Goal: Task Accomplishment & Management: Complete application form

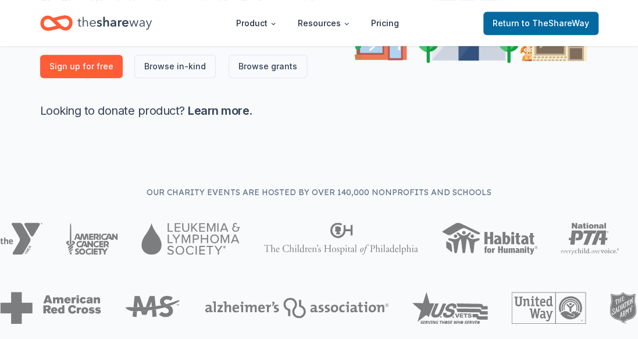
scroll to position [291, 0]
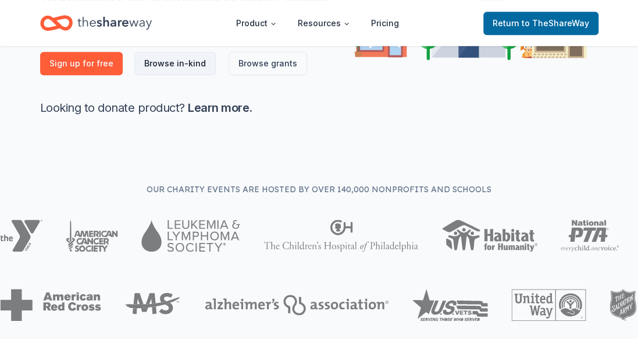
click at [169, 64] on link "Browse in-kind" at bounding box center [174, 63] width 81 height 23
click at [389, 21] on link "Pricing" at bounding box center [385, 23] width 47 height 23
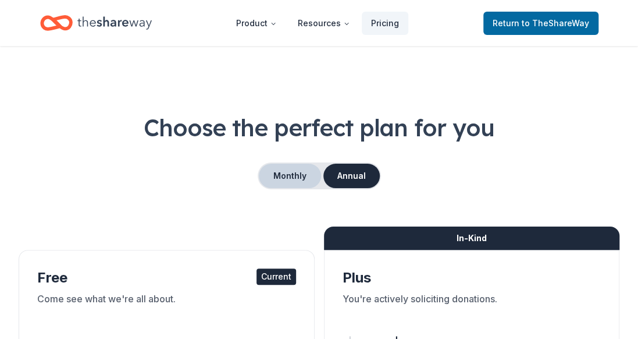
click at [299, 170] on button "Monthly" at bounding box center [290, 175] width 62 height 24
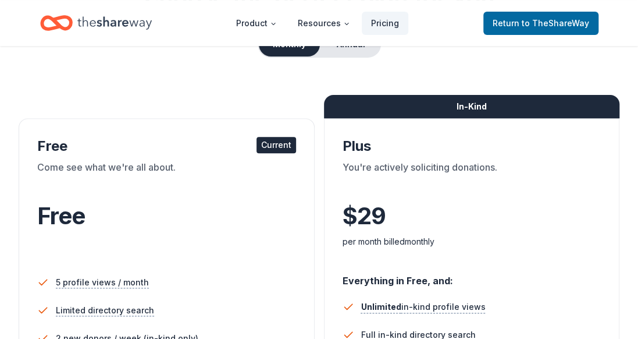
scroll to position [116, 0]
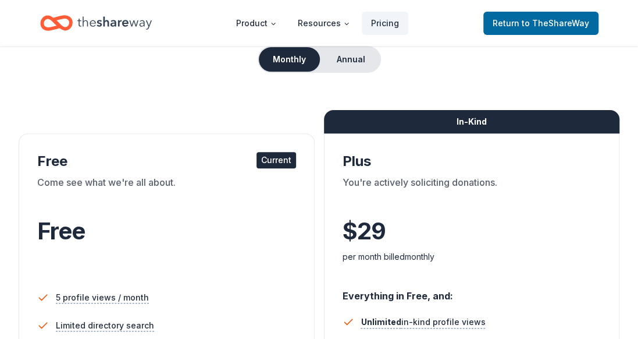
click at [282, 162] on div "Current" at bounding box center [276, 160] width 40 height 16
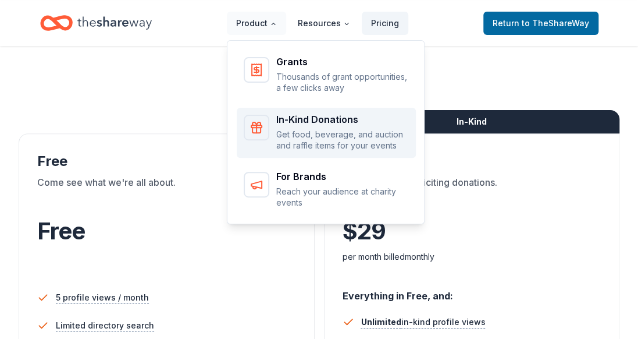
click at [307, 117] on div "In-Kind Donations" at bounding box center [342, 119] width 133 height 9
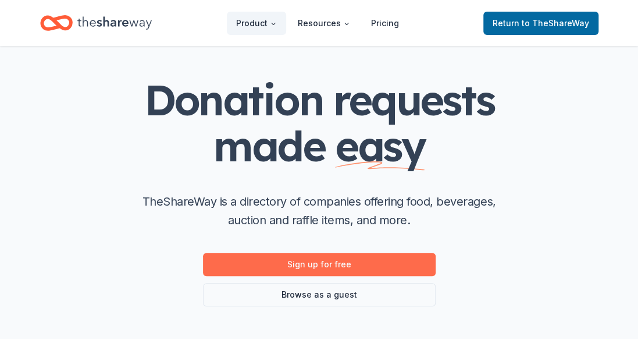
scroll to position [58, 0]
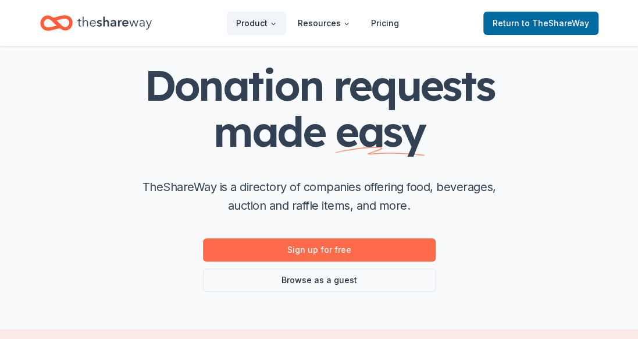
click at [344, 251] on link "Sign up for free" at bounding box center [319, 249] width 233 height 23
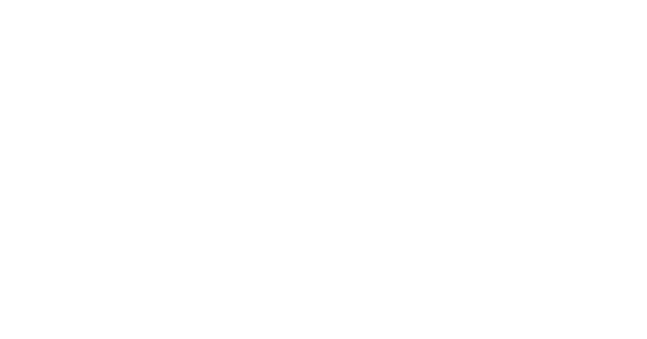
click at [241, 98] on body at bounding box center [323, 169] width 647 height 339
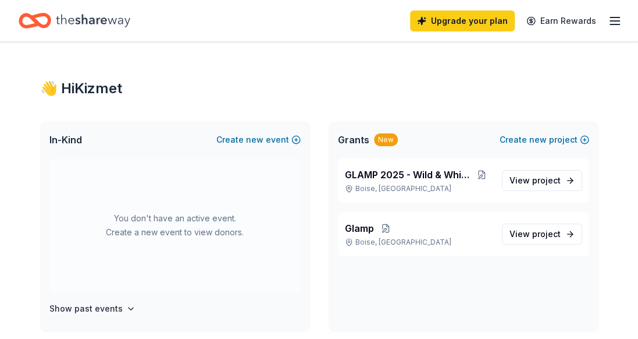
click at [290, 91] on div "👋 Hi Kizmet" at bounding box center [319, 88] width 558 height 19
click at [295, 138] on button "Create new event" at bounding box center [258, 140] width 84 height 14
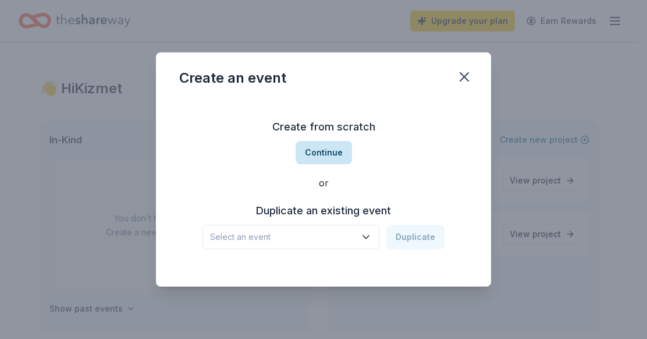
click at [319, 157] on button "Continue" at bounding box center [323, 152] width 56 height 23
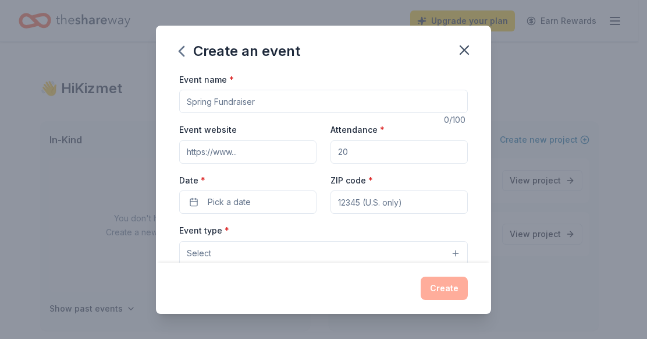
click at [256, 102] on input "Event name *" at bounding box center [323, 101] width 288 height 23
type input "RadioThon"
click at [224, 150] on input "Event website" at bounding box center [247, 151] width 137 height 23
click at [206, 150] on input "Event website" at bounding box center [247, 151] width 137 height 23
paste input "Fall Flights @ World Center for Birds of Prey"
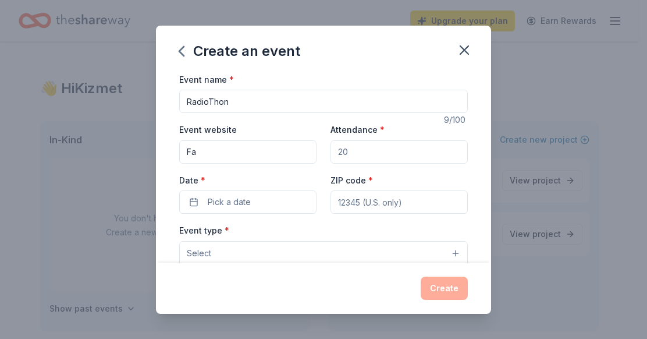
type input "F"
click at [350, 150] on input "Attendance *" at bounding box center [398, 151] width 137 height 23
type input "100"
click at [235, 197] on span "Pick a date" at bounding box center [229, 202] width 43 height 14
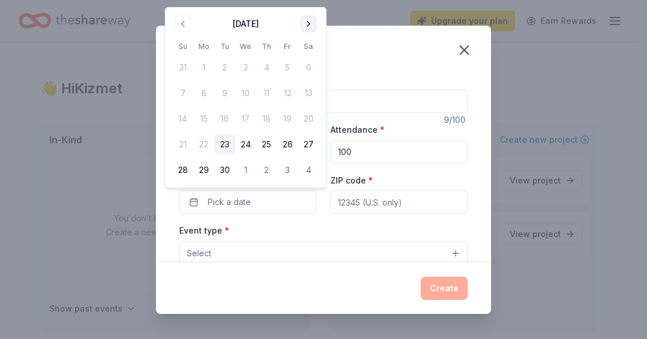
click at [308, 26] on button "Go to next month" at bounding box center [308, 24] width 16 height 16
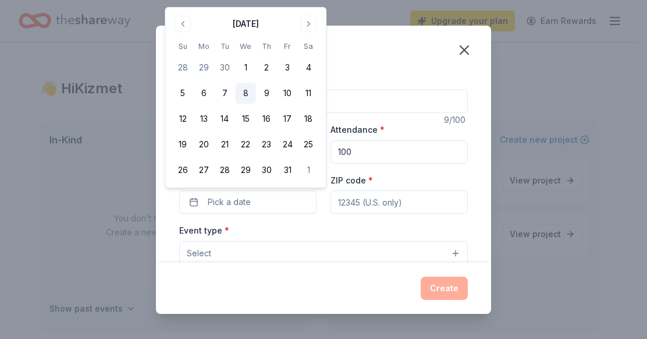
click at [247, 92] on button "8" at bounding box center [245, 93] width 21 height 21
click at [267, 223] on div "Event type * Select" at bounding box center [323, 244] width 288 height 42
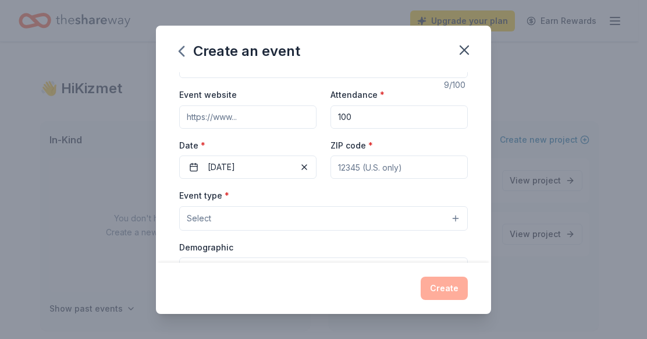
scroll to position [58, 0]
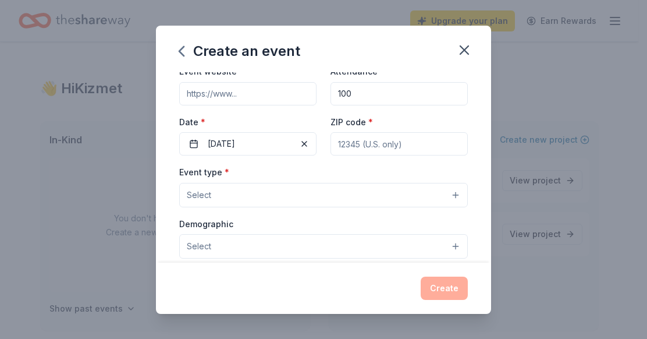
click at [288, 185] on button "Select" at bounding box center [323, 195] width 288 height 24
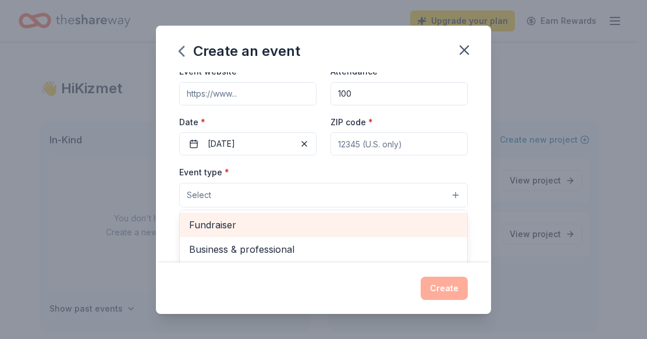
click at [239, 221] on span "Fundraiser" at bounding box center [323, 224] width 269 height 15
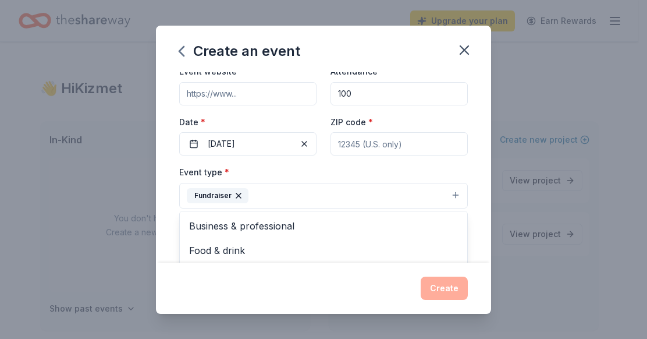
click at [468, 177] on div "Event name * RadioThon 9 /100 Event website Attendance * 100 Date * 10/08/2025 …" at bounding box center [323, 167] width 335 height 190
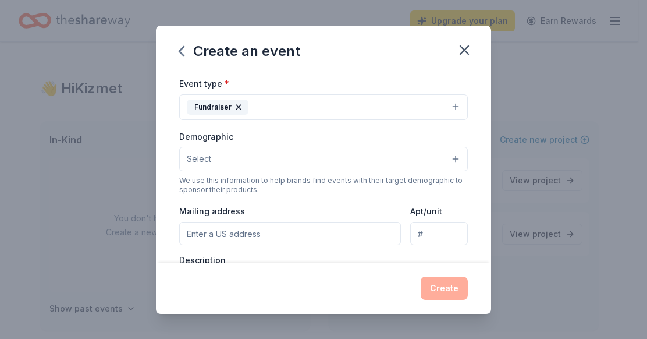
scroll to position [174, 0]
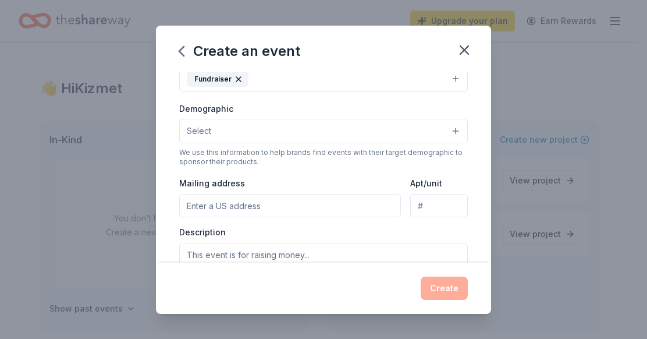
click at [446, 129] on button "Select" at bounding box center [323, 131] width 288 height 24
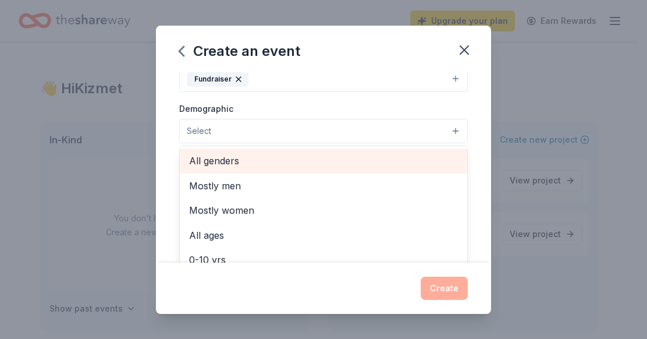
click at [262, 159] on span "All genders" at bounding box center [323, 160] width 269 height 15
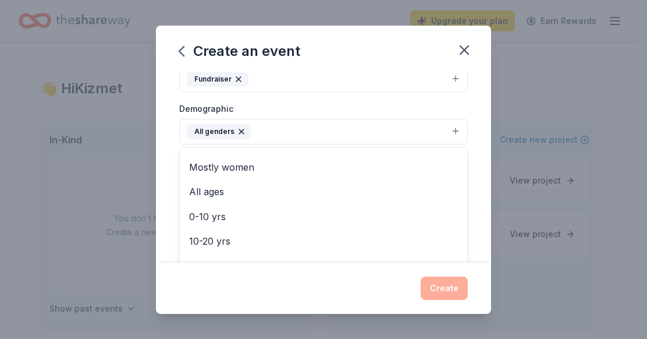
scroll to position [0, 0]
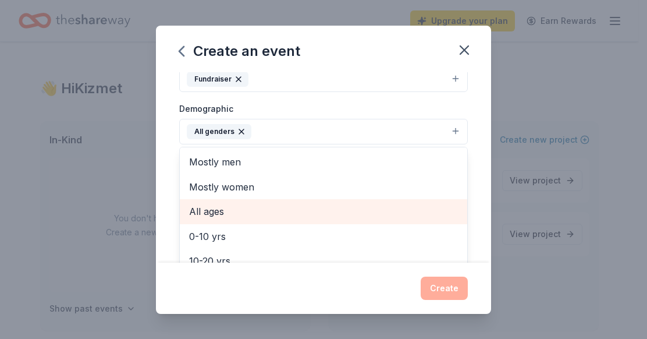
click at [230, 206] on span "All ages" at bounding box center [323, 211] width 269 height 15
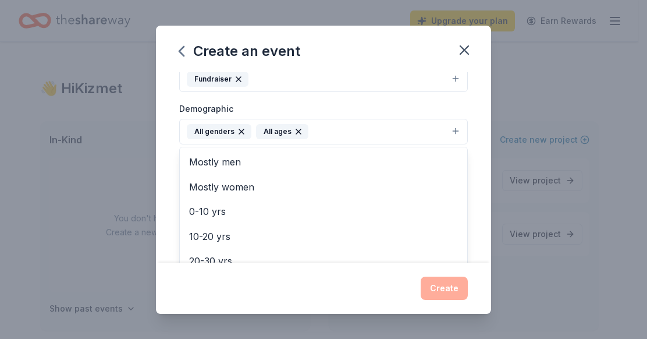
click at [445, 104] on div "Demographic All genders All ages Mostly men Mostly women 0-10 yrs 10-20 yrs 20-…" at bounding box center [323, 123] width 288 height 44
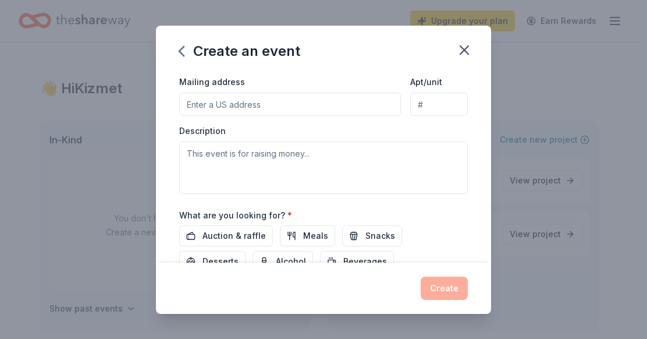
scroll to position [291, 0]
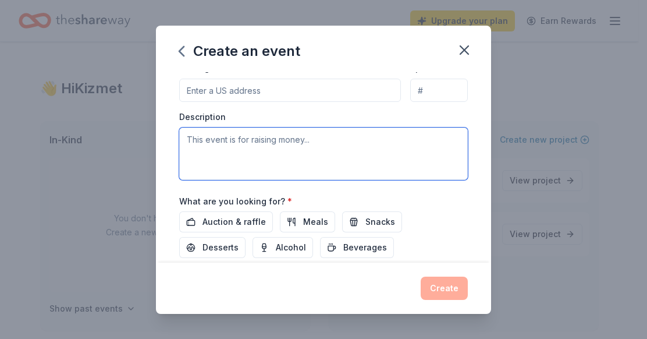
click at [277, 141] on textarea at bounding box center [323, 153] width 288 height 52
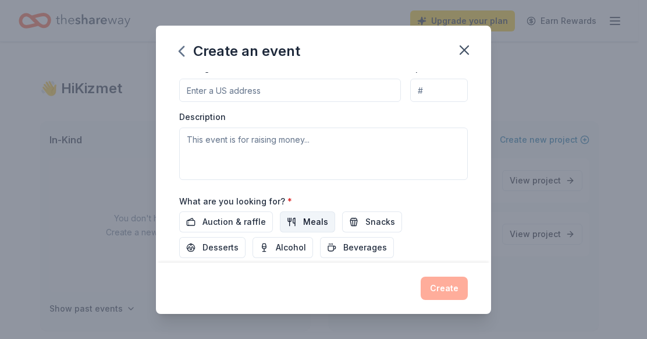
click at [319, 220] on span "Meals" at bounding box center [315, 222] width 25 height 14
click at [357, 219] on button "Snacks" at bounding box center [372, 221] width 60 height 21
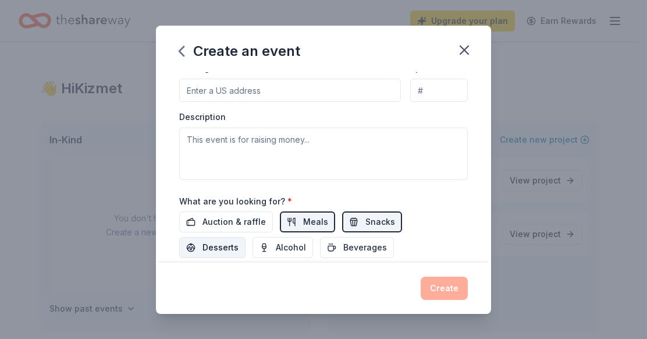
click at [216, 240] on span "Desserts" at bounding box center [220, 247] width 36 height 14
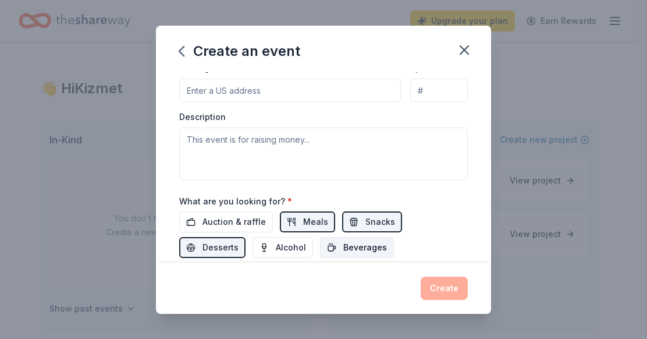
click at [350, 247] on span "Beverages" at bounding box center [365, 247] width 44 height 14
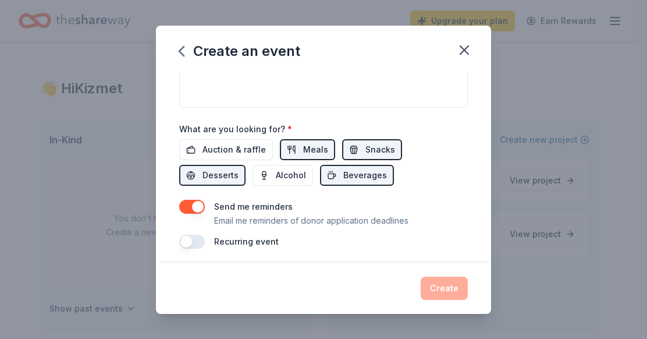
scroll to position [364, 0]
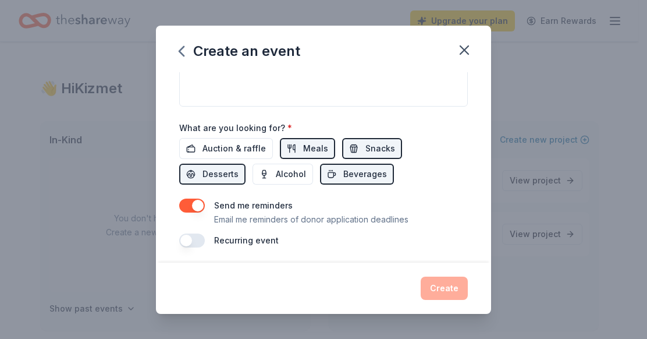
click at [189, 234] on button "button" at bounding box center [192, 240] width 26 height 14
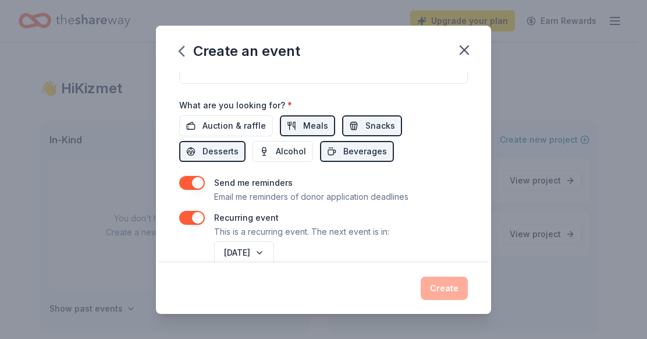
scroll to position [406, 0]
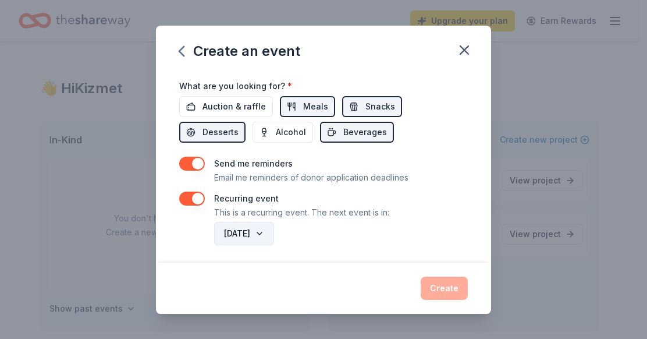
click at [274, 229] on button "October 2026" at bounding box center [244, 233] width 60 height 23
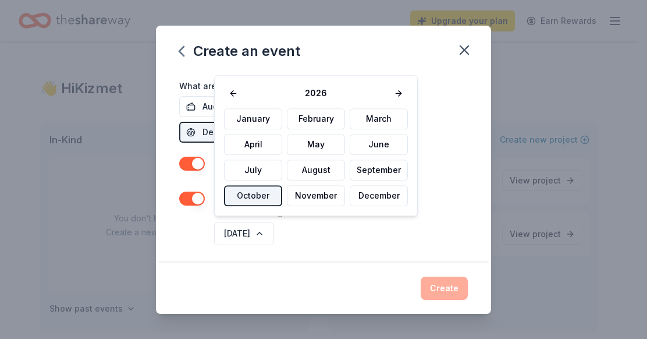
click at [265, 197] on button "October" at bounding box center [253, 195] width 58 height 21
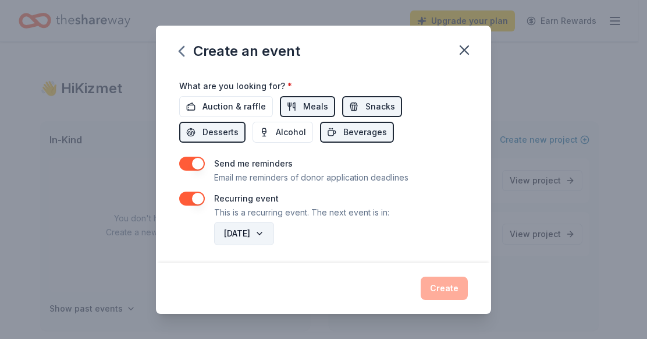
click at [274, 233] on button "October 2026" at bounding box center [244, 233] width 60 height 23
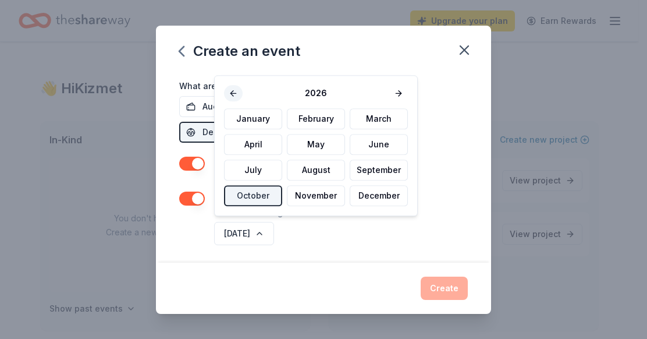
click at [236, 89] on button at bounding box center [233, 93] width 19 height 16
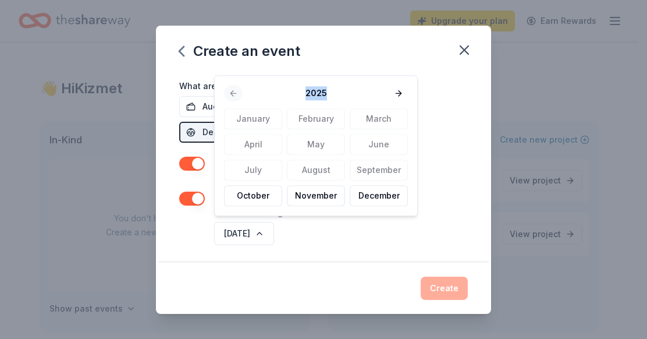
click at [236, 89] on div "2025" at bounding box center [316, 93] width 184 height 16
click at [272, 198] on button "October" at bounding box center [253, 195] width 58 height 21
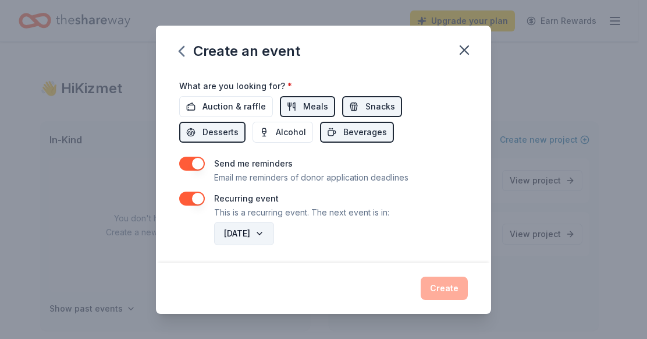
click at [274, 230] on button "October 2025" at bounding box center [244, 233] width 60 height 23
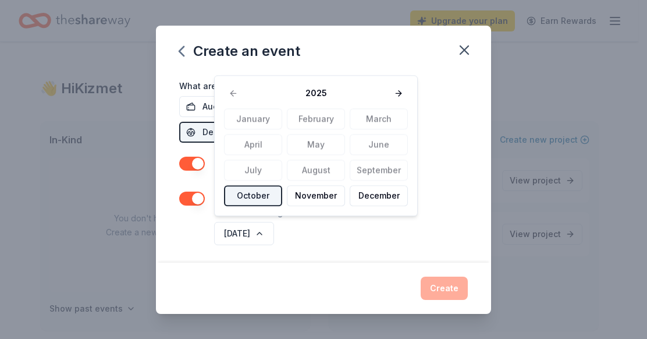
click at [261, 198] on button "October" at bounding box center [253, 195] width 58 height 21
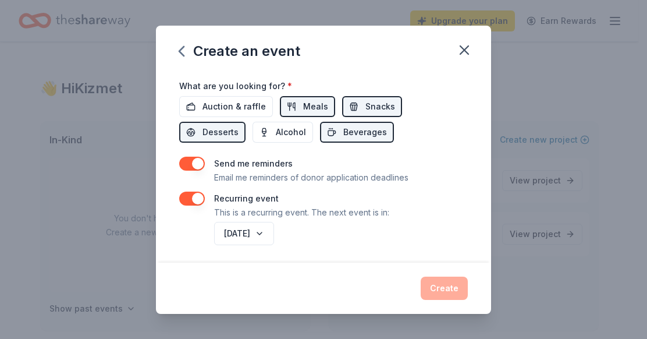
click at [333, 241] on div "October 2025" at bounding box center [340, 233] width 256 height 28
drag, startPoint x: 437, startPoint y: 284, endPoint x: 435, endPoint y: 275, distance: 9.5
click at [437, 285] on div "Create" at bounding box center [323, 287] width 288 height 23
click at [274, 230] on button "October 2025" at bounding box center [244, 233] width 60 height 23
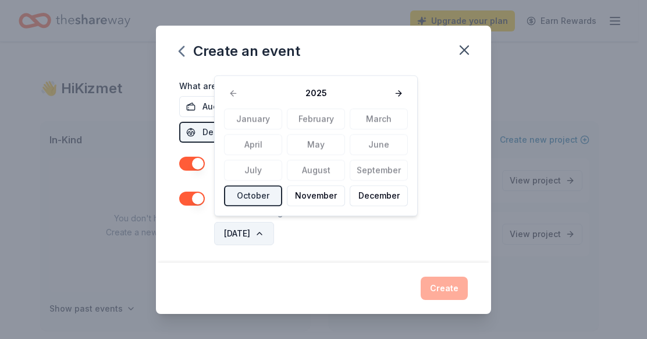
click at [274, 229] on button "October 2025" at bounding box center [244, 233] width 60 height 23
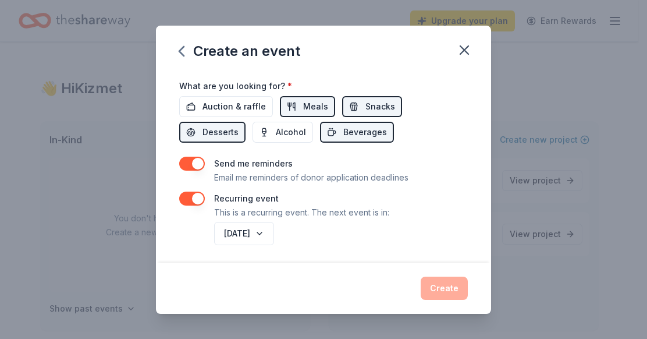
click at [199, 191] on button "button" at bounding box center [192, 198] width 26 height 14
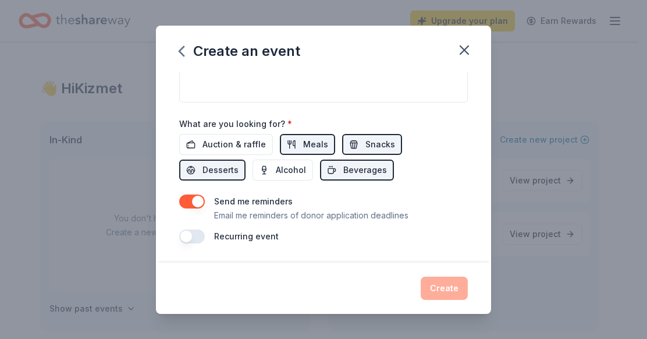
scroll to position [364, 0]
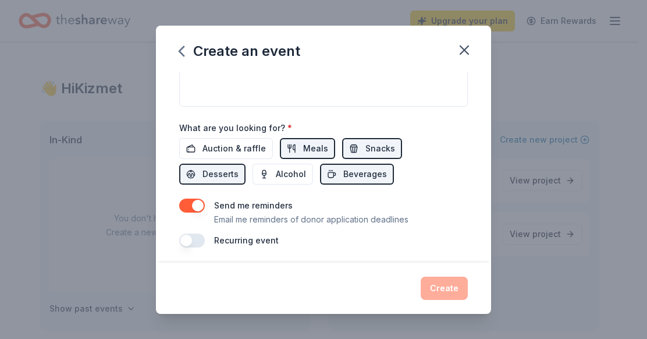
drag, startPoint x: 358, startPoint y: 248, endPoint x: 365, endPoint y: 243, distance: 8.3
click at [359, 248] on div "Event name * RadioThon 9 /100 Event website Attendance * 100 Date * 10/08/2025 …" at bounding box center [323, 167] width 335 height 190
click at [449, 282] on div "Create" at bounding box center [323, 287] width 288 height 23
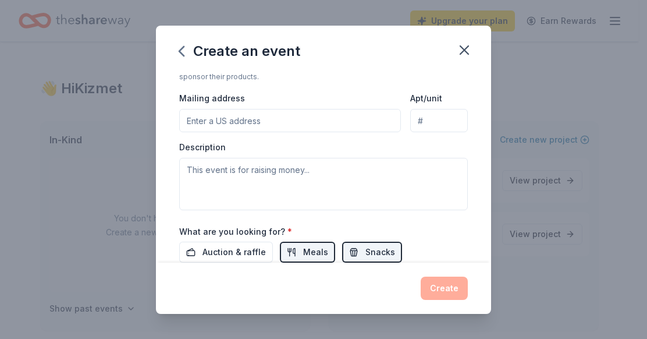
scroll to position [0, 0]
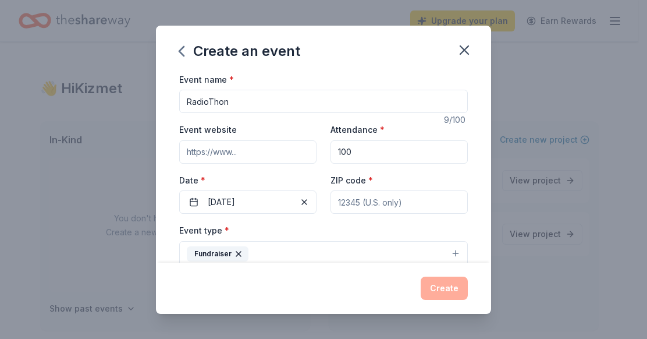
click at [356, 195] on input "ZIP code *" at bounding box center [398, 201] width 137 height 23
type input "83702"
drag, startPoint x: 304, startPoint y: 240, endPoint x: 320, endPoint y: 227, distance: 20.8
click at [308, 241] on div "Fundraiser" at bounding box center [323, 254] width 288 height 26
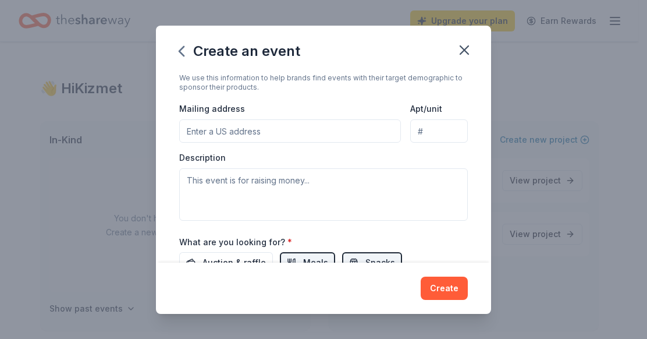
scroll to position [364, 0]
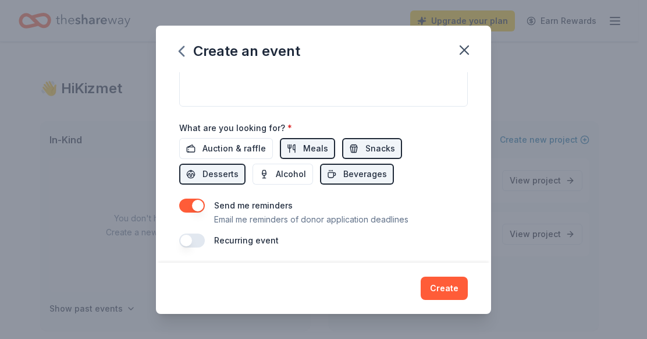
click at [193, 237] on button "button" at bounding box center [192, 240] width 26 height 14
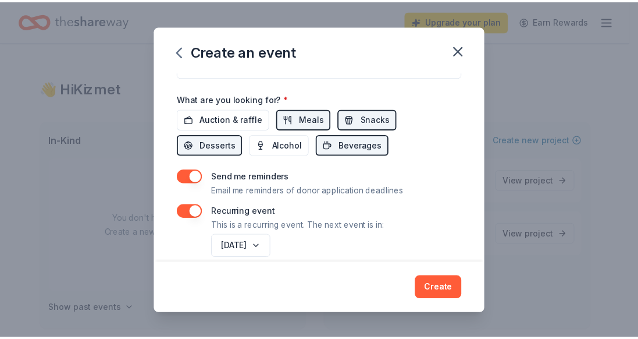
scroll to position [406, 0]
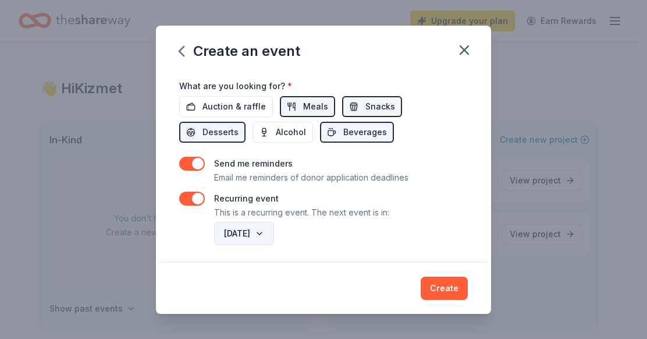
click at [274, 233] on button "October 2026" at bounding box center [244, 233] width 60 height 23
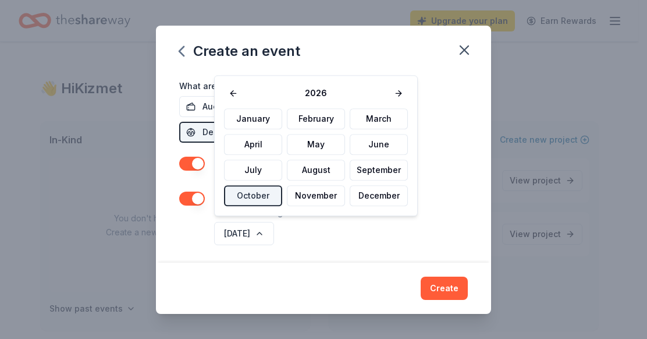
drag, startPoint x: 235, startPoint y: 92, endPoint x: 244, endPoint y: 99, distance: 11.5
click at [235, 92] on button at bounding box center [233, 93] width 19 height 16
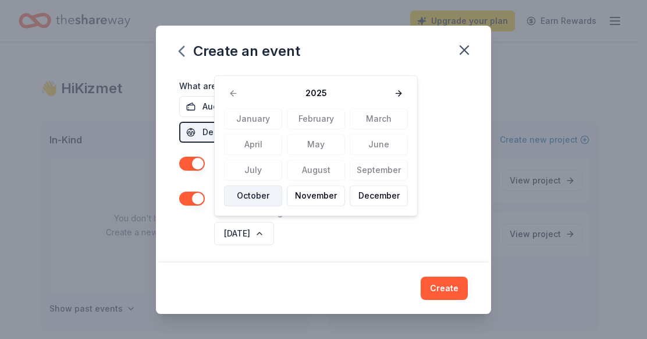
click at [259, 191] on button "October" at bounding box center [253, 195] width 58 height 21
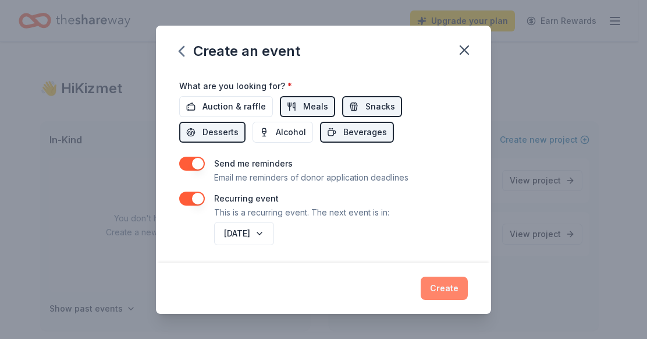
click at [448, 290] on button "Create" at bounding box center [444, 287] width 47 height 23
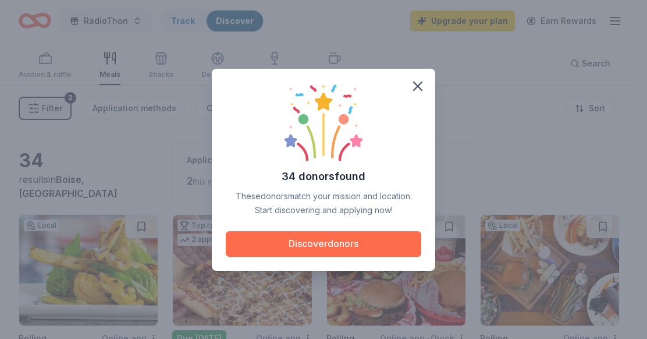
click at [370, 243] on button "Discover donors" at bounding box center [323, 244] width 195 height 26
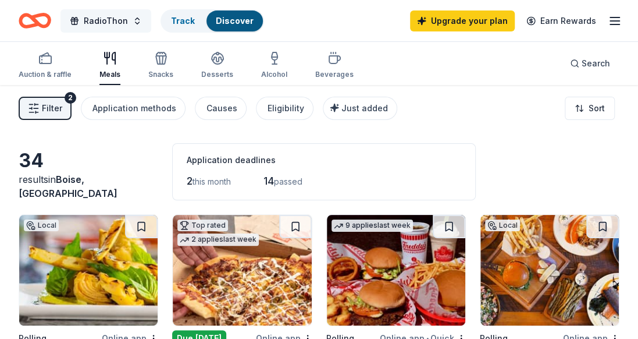
click at [131, 19] on button "RadioThon" at bounding box center [105, 20] width 91 height 23
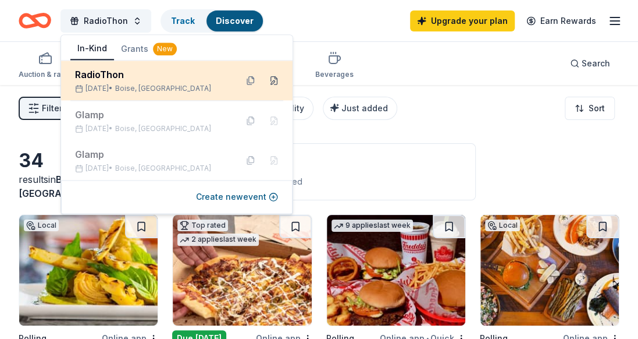
click at [276, 81] on button at bounding box center [274, 80] width 19 height 19
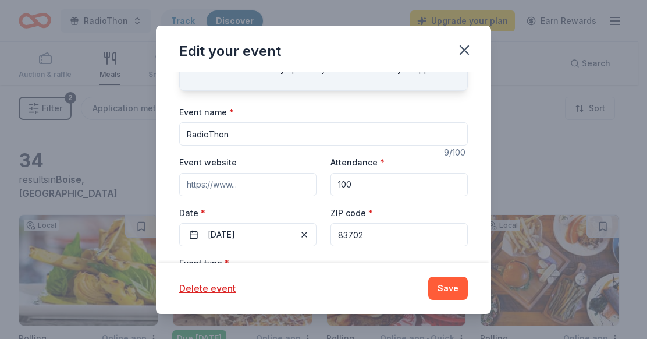
scroll to position [58, 0]
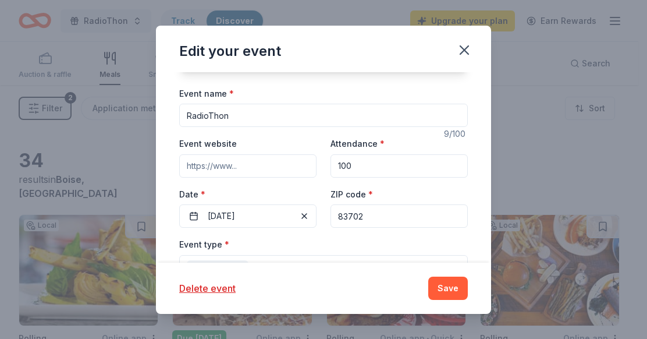
click at [259, 116] on input "RadioThon" at bounding box center [323, 115] width 288 height 23
type input "RadioThon for Radio Boise"
click at [211, 162] on input "Event website" at bounding box center [247, 165] width 137 height 23
paste input "https://radioboise.org/"
type input "https://radioboise.org"
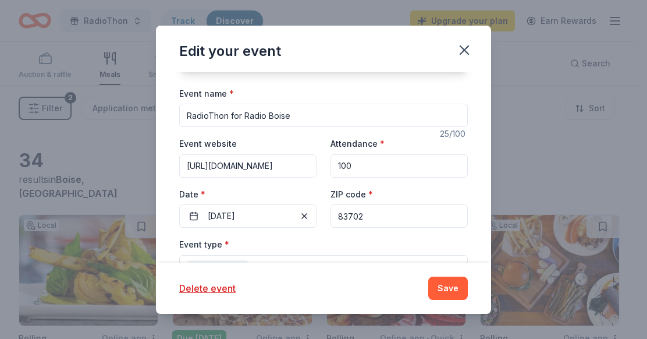
click at [390, 81] on div "Update donors you've applied to Let donors know of any updates you've made sinc…" at bounding box center [323, 167] width 335 height 190
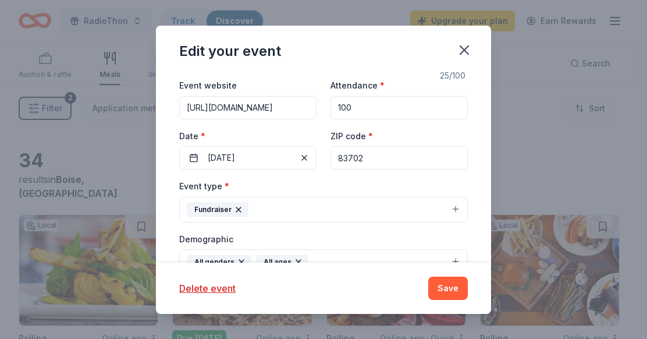
drag, startPoint x: 364, startPoint y: 103, endPoint x: 333, endPoint y: 104, distance: 31.4
click at [333, 104] on input "100" at bounding box center [398, 107] width 137 height 23
drag, startPoint x: 350, startPoint y: 102, endPoint x: 333, endPoint y: 103, distance: 16.9
click at [333, 103] on input "20" at bounding box center [398, 107] width 137 height 23
type input "1200"
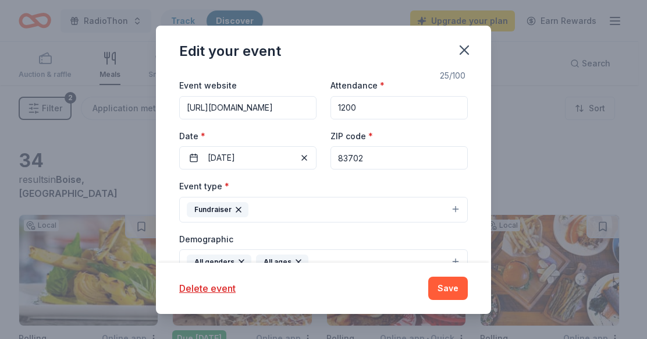
click at [336, 69] on div "Edit your event" at bounding box center [323, 49] width 335 height 47
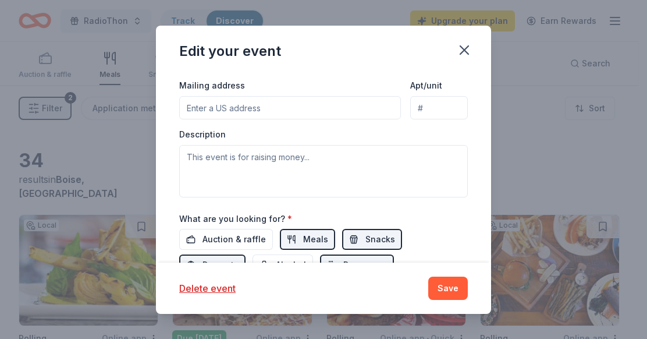
scroll to position [349, 0]
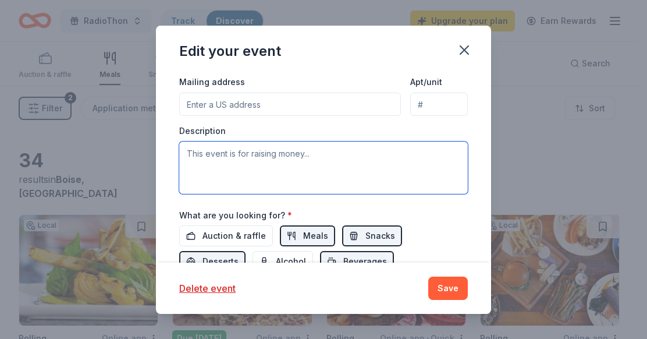
click at [263, 147] on textarea at bounding box center [323, 167] width 288 height 52
click at [260, 150] on textarea "We are looking for meals for 20 volunteers daily" at bounding box center [323, 167] width 288 height 52
click at [315, 151] on textarea "We are looking for donated meals for 20 volunteers on each day" at bounding box center [323, 167] width 288 height 52
click at [439, 154] on textarea "We are looking for a donated meal for 20 volunteers on each day" at bounding box center [323, 167] width 288 height 52
click at [451, 149] on textarea "We are looking for a donated meal for 20 volunteers on each day" at bounding box center [323, 167] width 288 height 52
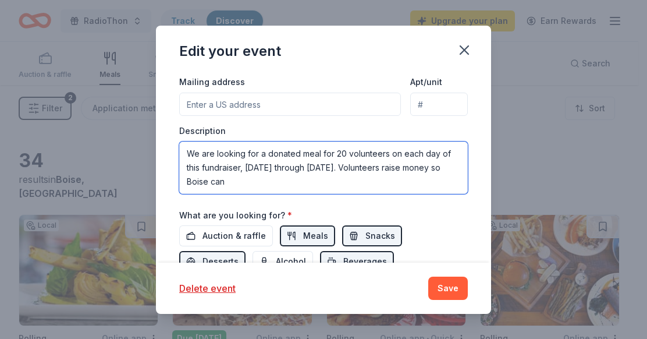
click at [228, 177] on textarea "We are looking for a donated meal for 20 volunteers on each day of this fundrai…" at bounding box center [323, 167] width 288 height 52
click at [387, 176] on textarea "We are looking for a donated meal for 20 volunteers on each day of this fundrai…" at bounding box center [323, 167] width 288 height 52
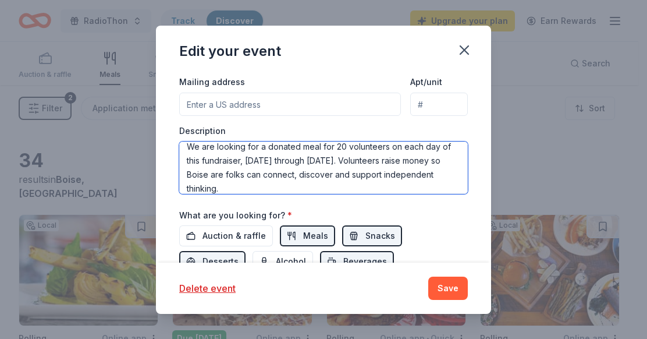
click at [394, 170] on textarea "We are looking for a donated meal for 20 volunteers on each day of this fundrai…" at bounding box center [323, 167] width 288 height 52
drag, startPoint x: 442, startPoint y: 170, endPoint x: 393, endPoint y: 170, distance: 49.4
click at [393, 170] on textarea "We are looking for a donated meal for 20 volunteers on each day of this fundrai…" at bounding box center [323, 167] width 288 height 52
drag, startPoint x: 236, startPoint y: 170, endPoint x: 197, endPoint y: 171, distance: 39.0
click at [197, 171] on textarea "We are looking for a donated meal for 20 volunteers on each day of this fundrai…" at bounding box center [323, 167] width 288 height 52
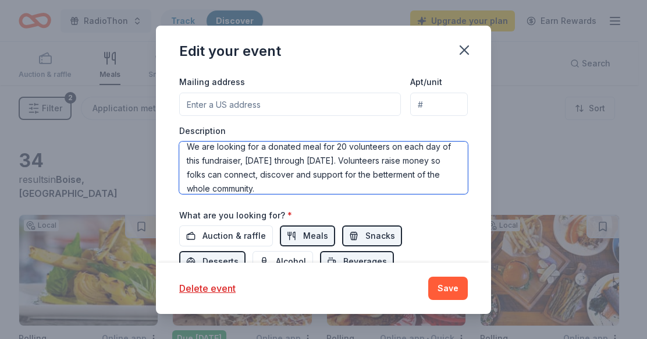
click at [394, 154] on textarea "We are looking for a donated meal for 20 volunteers on each day of this fundrai…" at bounding box center [323, 167] width 288 height 52
click at [247, 171] on textarea "We are looking for a donated meal for 20 volunteers on each day of this fundrai…" at bounding box center [323, 167] width 288 height 52
click at [225, 167] on textarea "We are looking for a donated meal for 20 volunteers on each day of this fundrai…" at bounding box center [323, 167] width 288 height 52
click at [394, 168] on textarea "We are looking for a donated meal for 20 volunteers on each day of this fundrai…" at bounding box center [323, 167] width 288 height 52
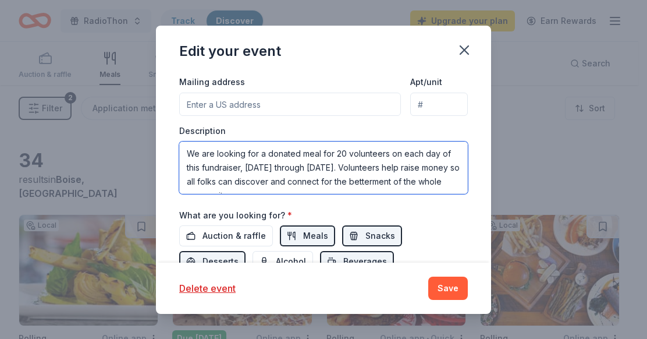
scroll to position [14, 0]
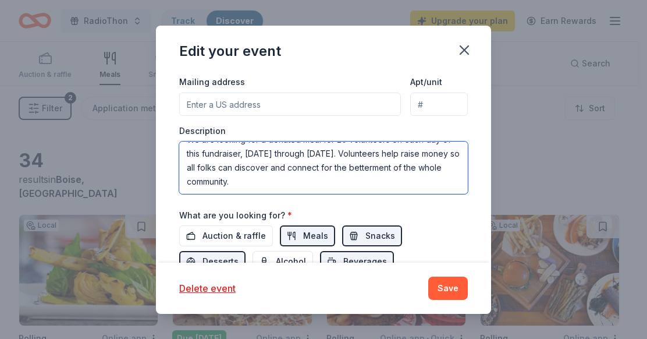
click at [306, 164] on textarea "We are looking for a donated meal for 20 volunteers on each day of this fundrai…" at bounding box center [323, 167] width 288 height 52
click at [335, 177] on textarea "We are looking for a donated meal for 20 volunteers on each day of this fundrai…" at bounding box center [323, 167] width 288 height 52
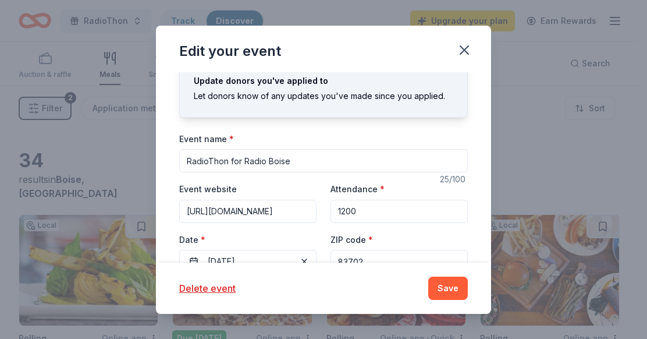
scroll to position [0, 0]
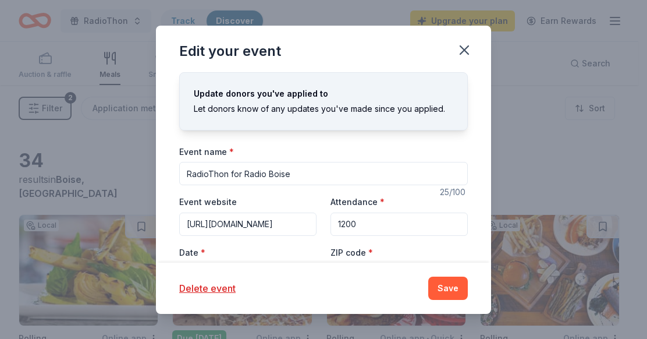
type textarea "We are looking for a donated meal for 20 volunteers on each day of this fundrai…"
click at [342, 220] on input "1200" at bounding box center [398, 223] width 137 height 23
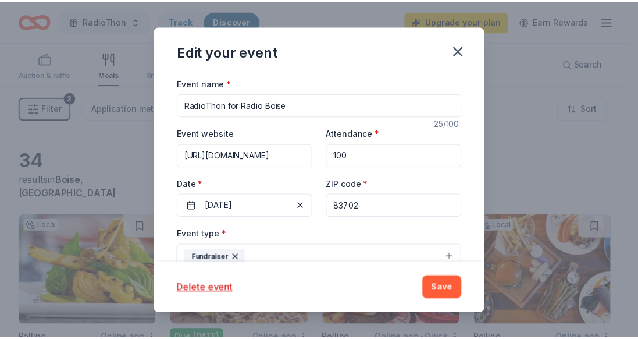
scroll to position [58, 0]
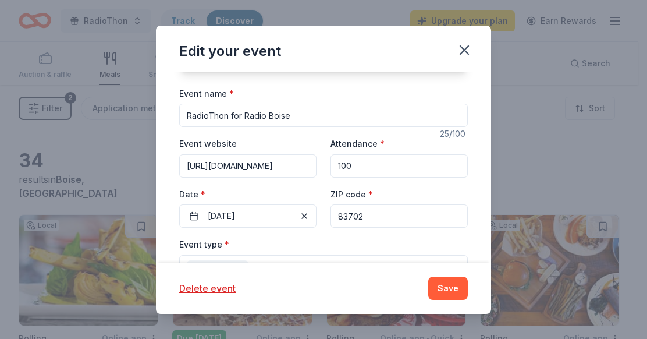
click at [356, 162] on input "100" at bounding box center [398, 165] width 137 height 23
type input "1"
type input "500"
click at [453, 287] on button "Save" at bounding box center [448, 287] width 40 height 23
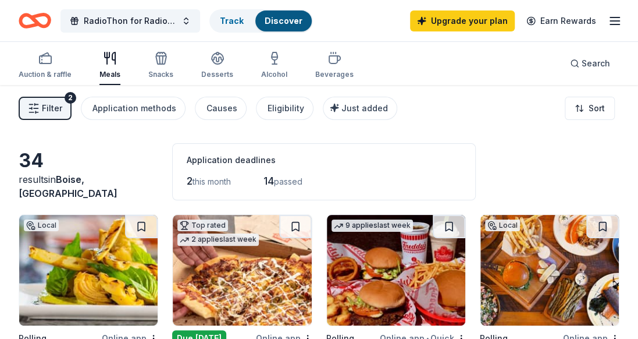
click at [510, 166] on div "34 results in Boise, ID Application deadlines 2 this month 14 passed" at bounding box center [319, 171] width 601 height 57
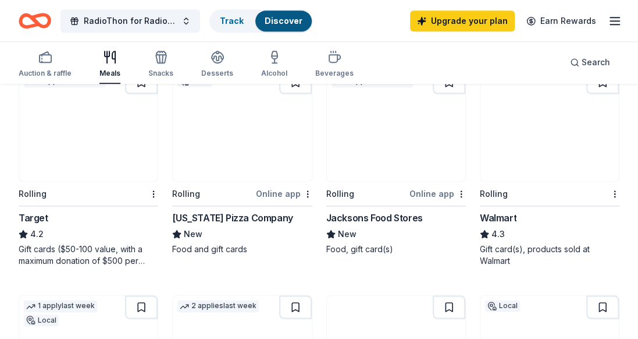
scroll to position [523, 0]
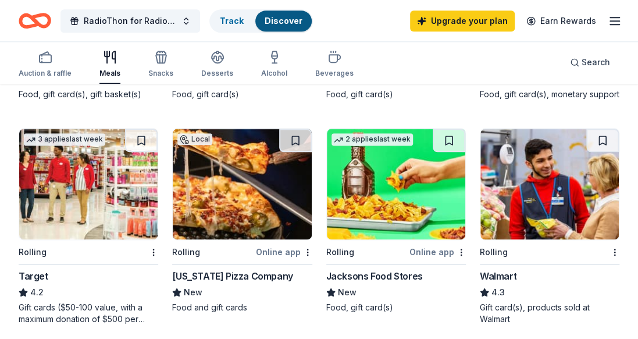
click at [286, 250] on div "Online app" at bounding box center [284, 251] width 56 height 15
click at [321, 249] on div "Local Rolling Online app ÀLAVITA New Food and gift cards Top rated 2 applies la…" at bounding box center [319, 232] width 601 height 1083
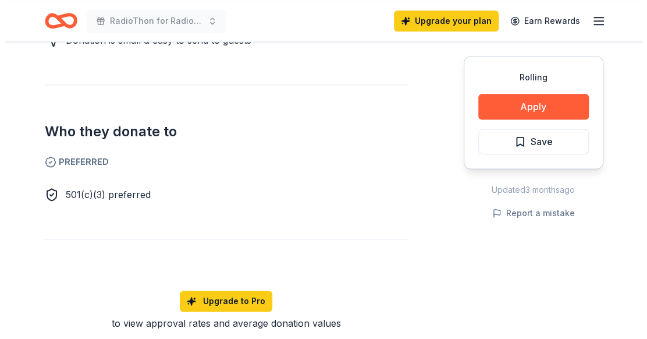
scroll to position [523, 0]
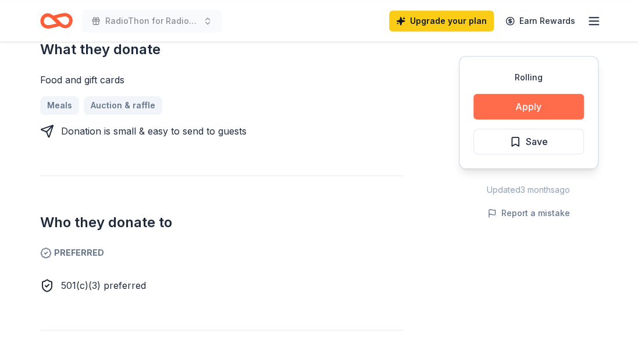
click at [551, 101] on button "Apply" at bounding box center [528, 107] width 111 height 26
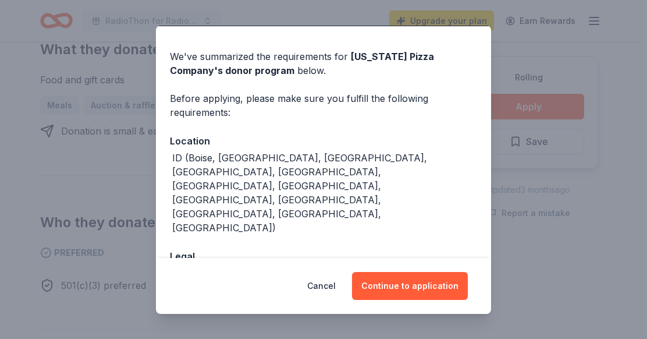
scroll to position [60, 0]
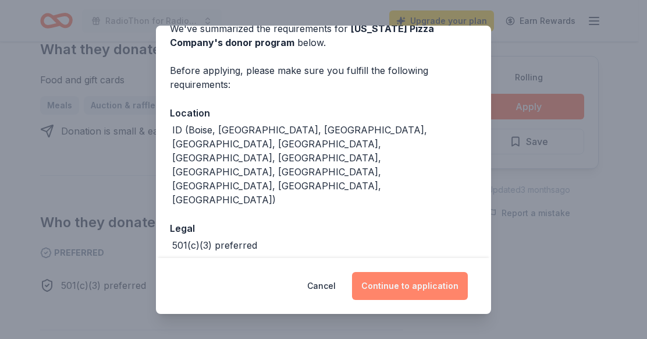
click at [398, 283] on button "Continue to application" at bounding box center [410, 286] width 116 height 28
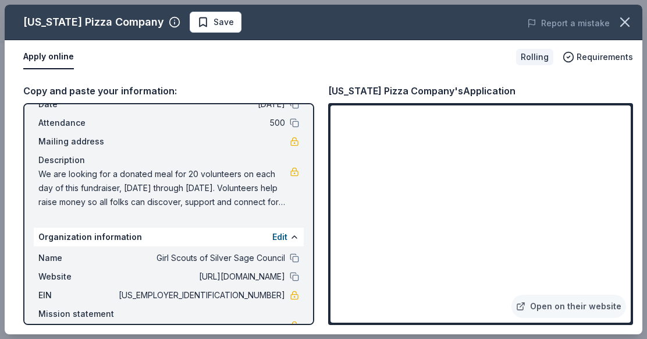
scroll to position [111, 0]
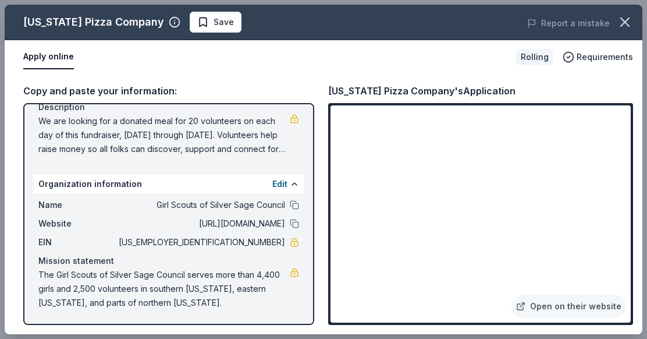
click at [311, 80] on div "Copy and paste your information: Event information Edit Name RadioThon for Radi…" at bounding box center [323, 204] width 637 height 260
click at [316, 130] on div "Copy and paste your information: Event information Edit Name RadioThon for Radi…" at bounding box center [323, 204] width 637 height 260
